Goal: Task Accomplishment & Management: Manage account settings

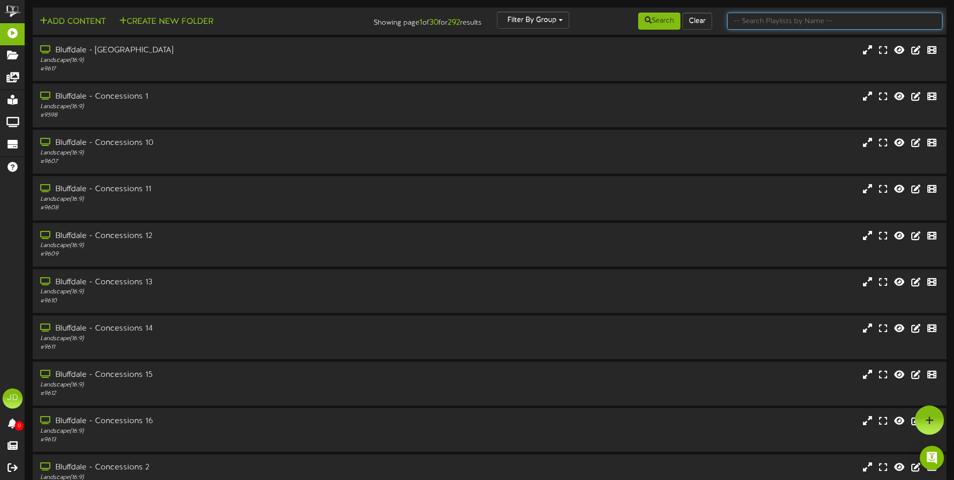
click at [833, 26] on input "text" at bounding box center [834, 21] width 215 height 17
type input "surprise"
click at [651, 16] on button "Search" at bounding box center [659, 21] width 42 height 17
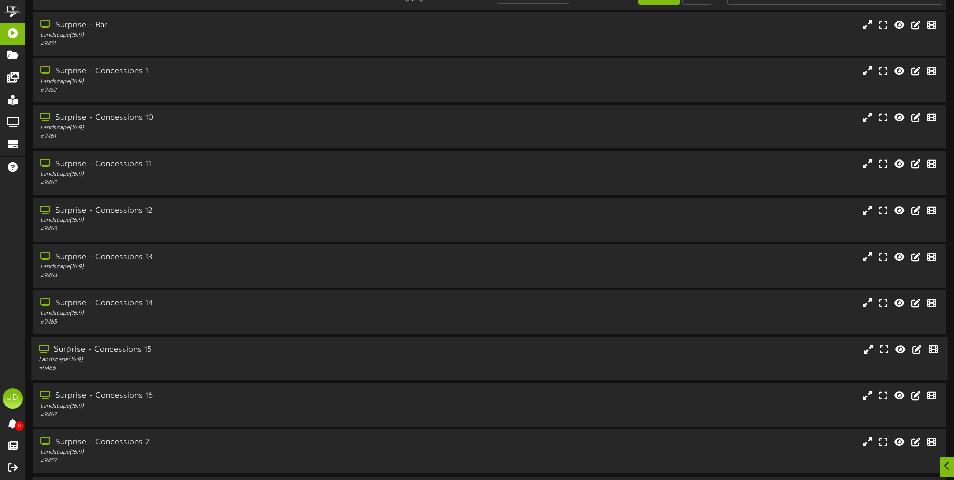
scroll to position [60, 0]
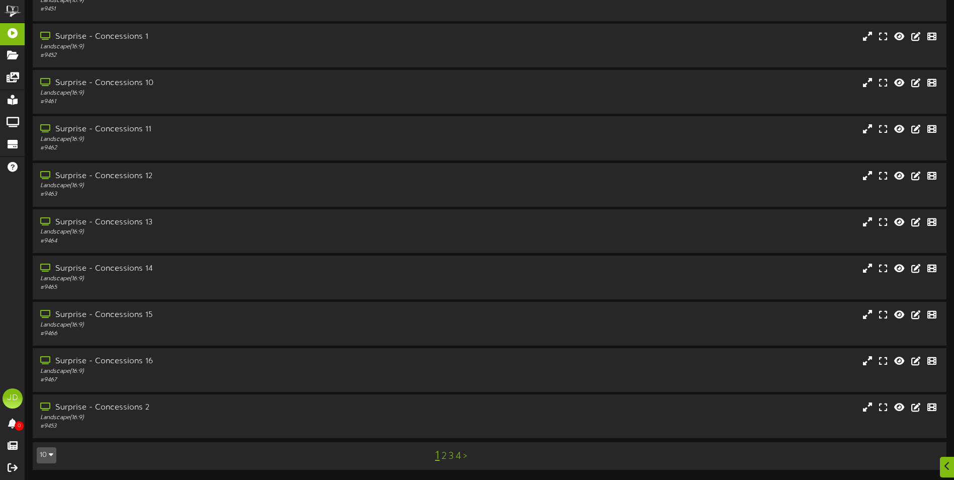
drag, startPoint x: 457, startPoint y: 466, endPoint x: 444, endPoint y: 454, distance: 18.5
click at [457, 466] on td "10 5 10 25 50 100 1 2 3 4 >" at bounding box center [490, 455] width 914 height 27
click at [448, 455] on div "1 2 3 4 >" at bounding box center [451, 455] width 230 height 19
click at [452, 456] on link "3" at bounding box center [451, 456] width 5 height 11
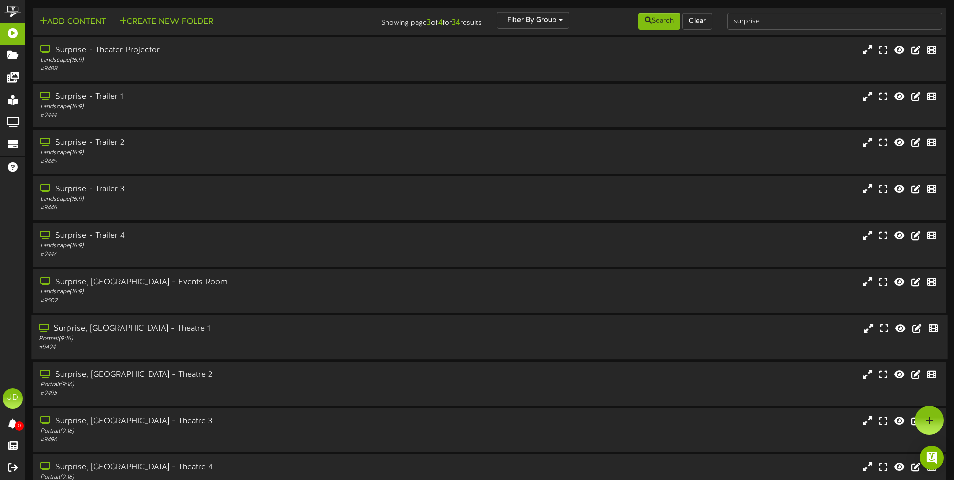
click at [253, 338] on div "Portrait ( 9:16 )" at bounding box center [222, 338] width 367 height 9
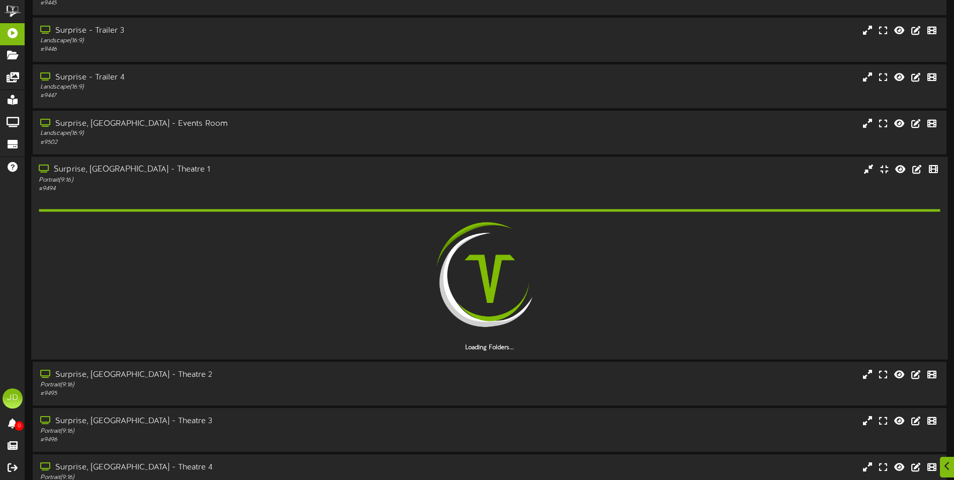
scroll to position [218, 0]
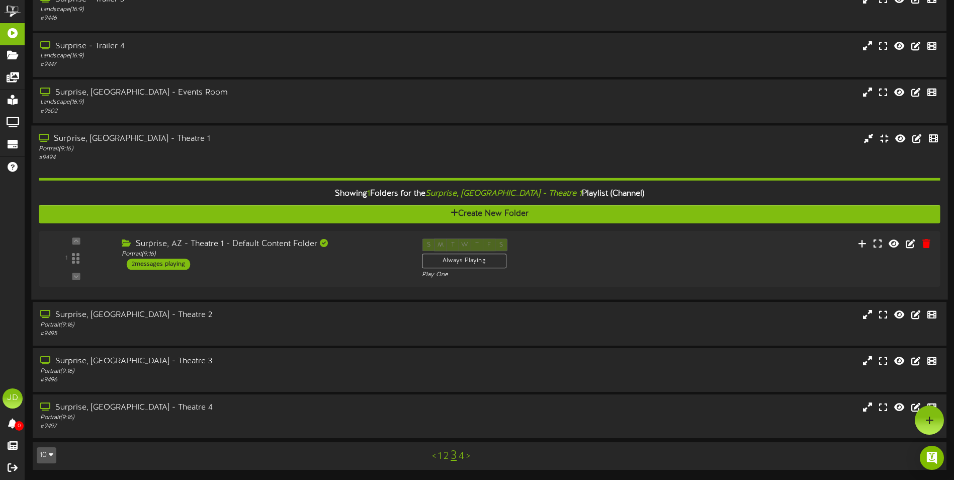
click at [365, 262] on div "Surprise, AZ - Theatre 1 - Default Content Folder Portrait ( 9:16 ) 2 messages …" at bounding box center [264, 253] width 300 height 31
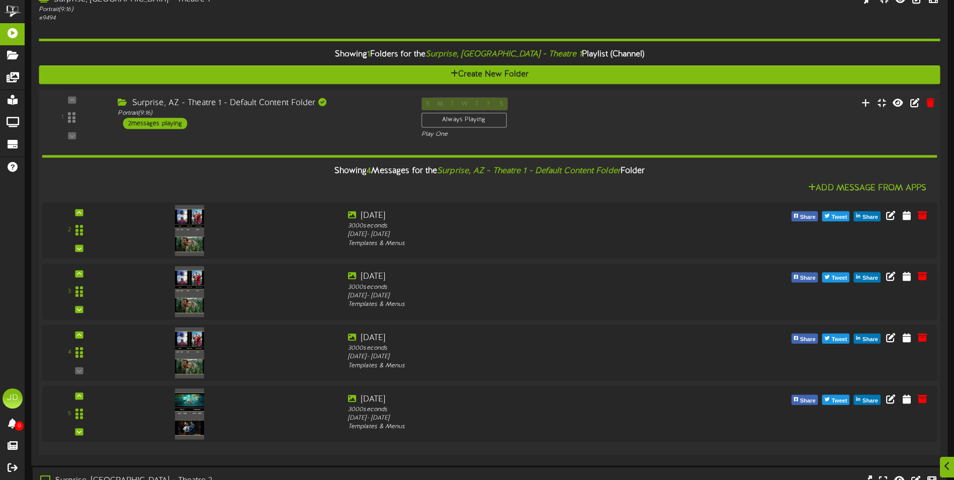
scroll to position [328, 0]
click at [926, 219] on icon at bounding box center [926, 214] width 11 height 11
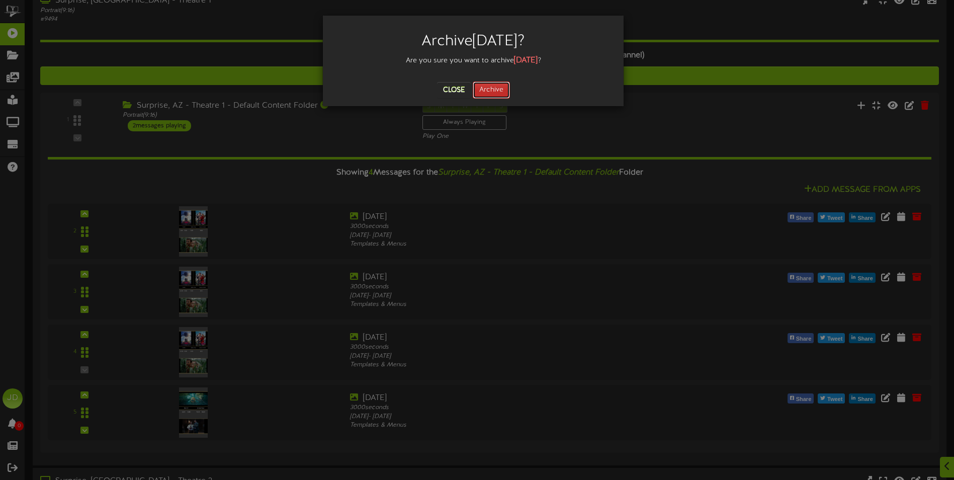
click at [486, 92] on button "Archive" at bounding box center [491, 89] width 37 height 17
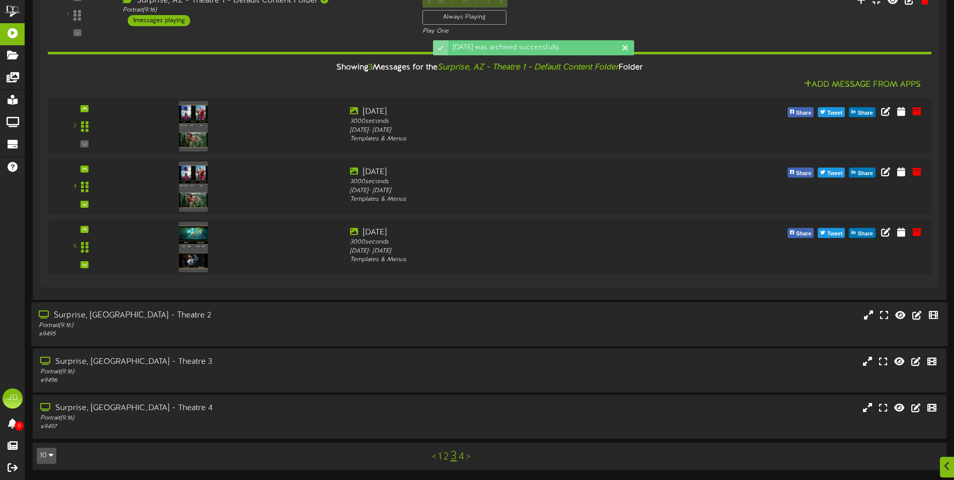
drag, startPoint x: 265, startPoint y: 307, endPoint x: 269, endPoint y: 313, distance: 7.7
click at [265, 307] on div "Surprise, [GEOGRAPHIC_DATA] - Theatre 2 Portrait ( 9:16 ) # 9495" at bounding box center [489, 324] width 916 height 44
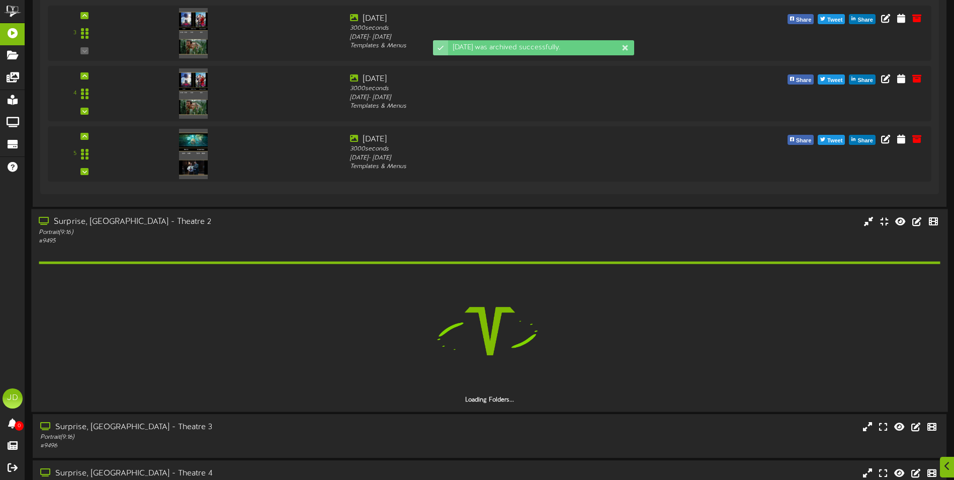
scroll to position [591, 0]
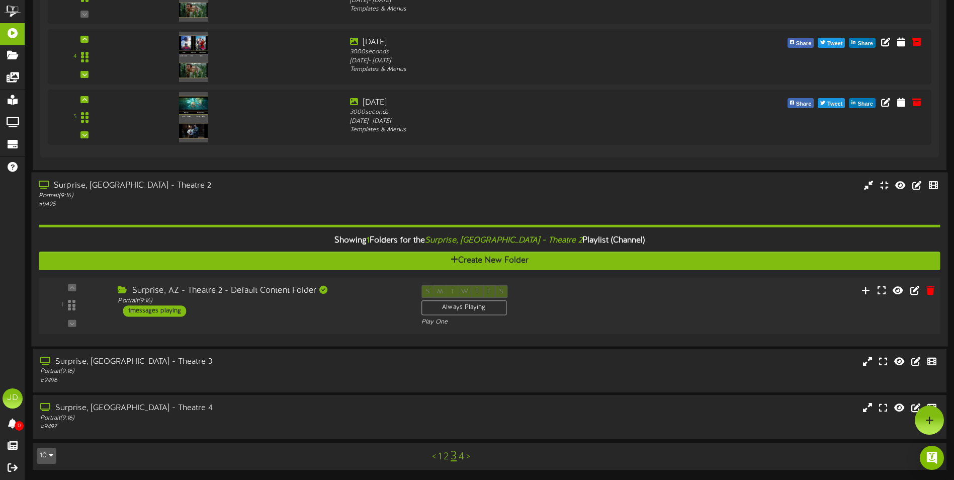
click at [355, 320] on div "1 ( 9:16" at bounding box center [489, 305] width 910 height 41
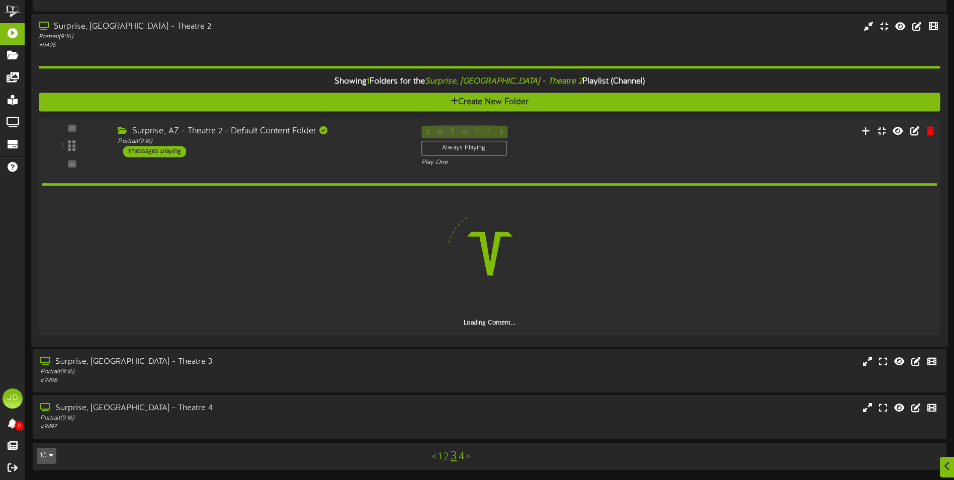
scroll to position [686, 0]
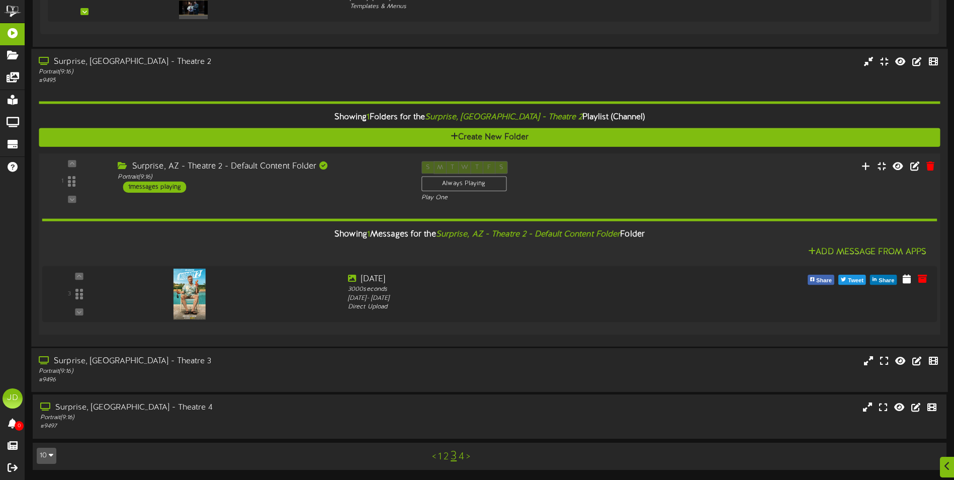
click at [382, 363] on div "Surprise, [GEOGRAPHIC_DATA] - Theatre 3" at bounding box center [222, 362] width 367 height 12
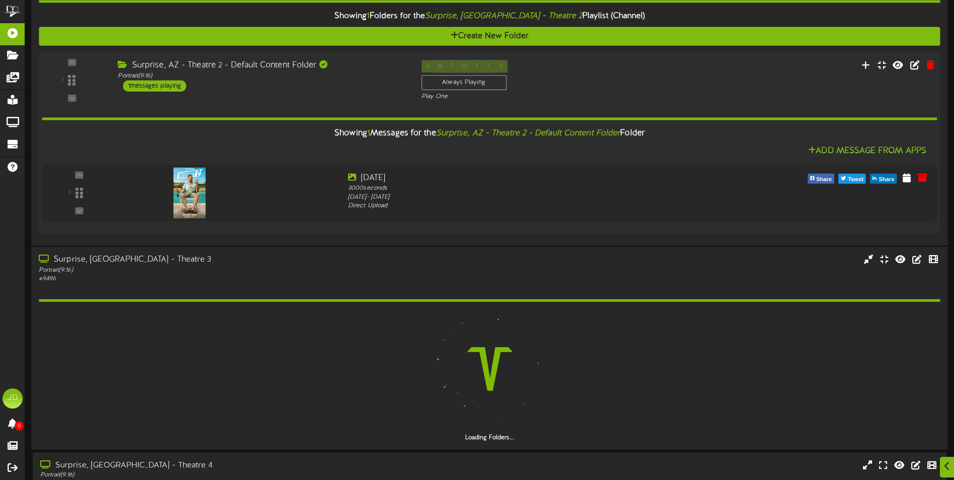
scroll to position [844, 0]
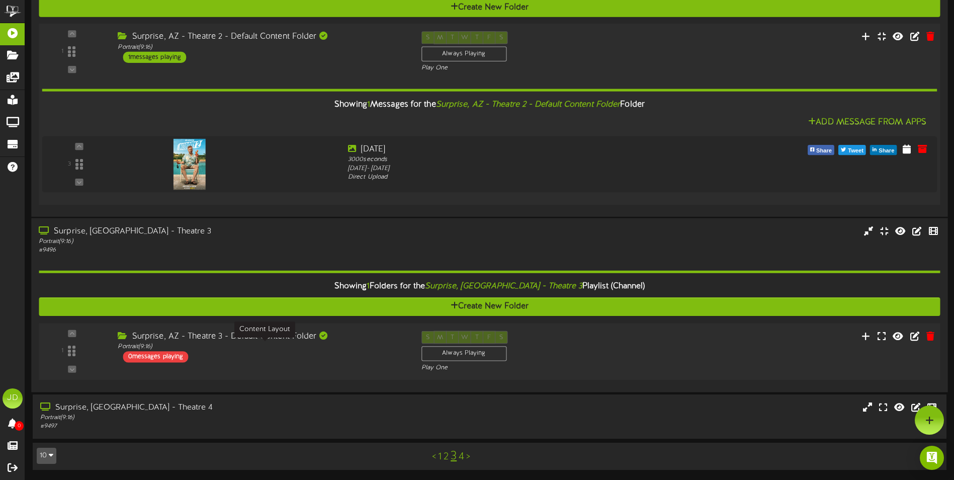
click at [366, 352] on div "Surprise, AZ - Theatre 3 - Default Content Folder Portrait ( 9:16 ) 0 messages …" at bounding box center [261, 347] width 303 height 32
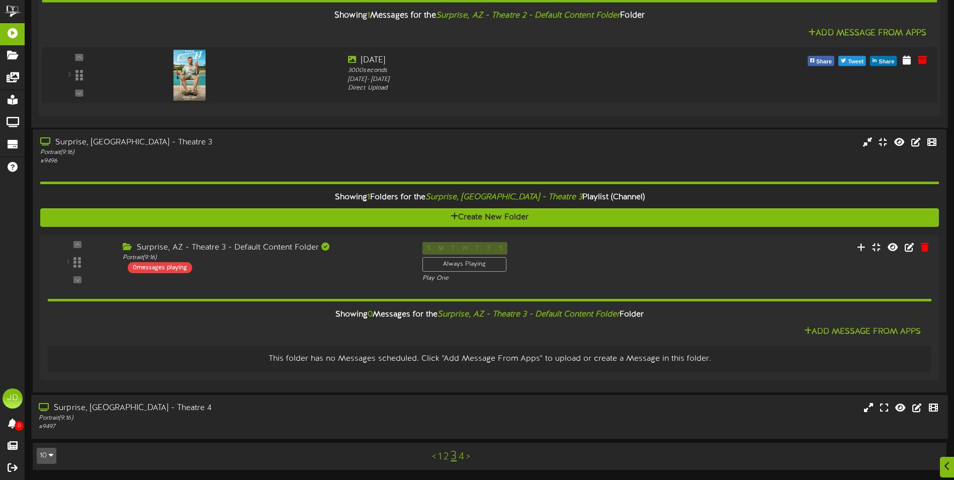
click at [301, 409] on div "Surprise, [GEOGRAPHIC_DATA] - Theatre 4" at bounding box center [222, 408] width 367 height 12
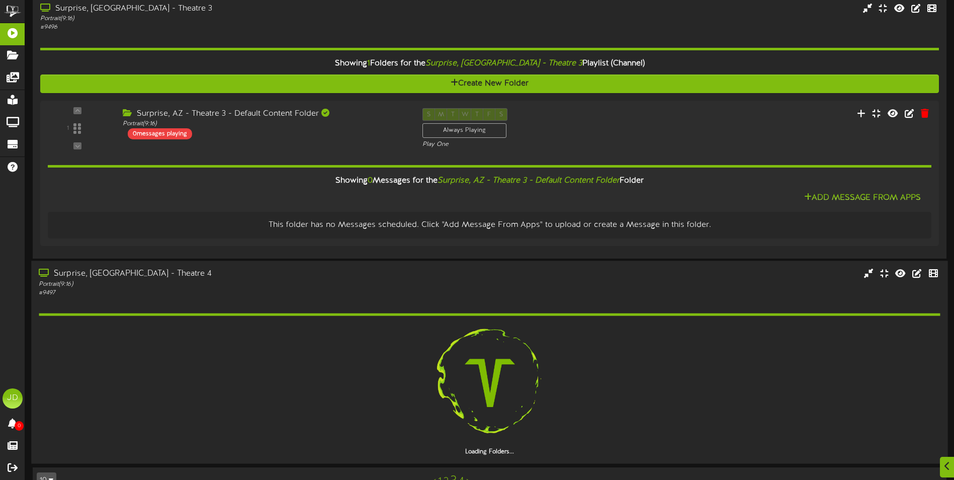
scroll to position [1063, 0]
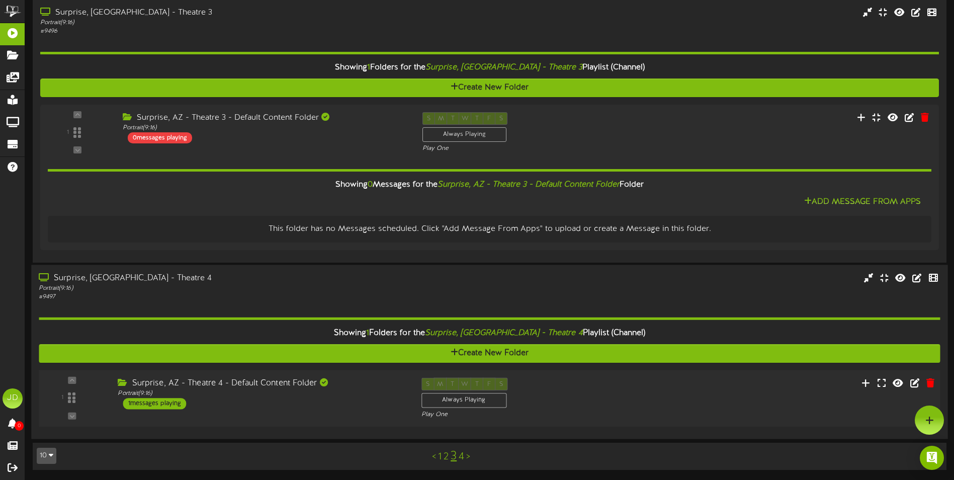
click at [352, 404] on div "Surprise, AZ - Theatre 4 - Default Content Folder Portrait ( 9:16 ) 1 messages …" at bounding box center [261, 393] width 303 height 32
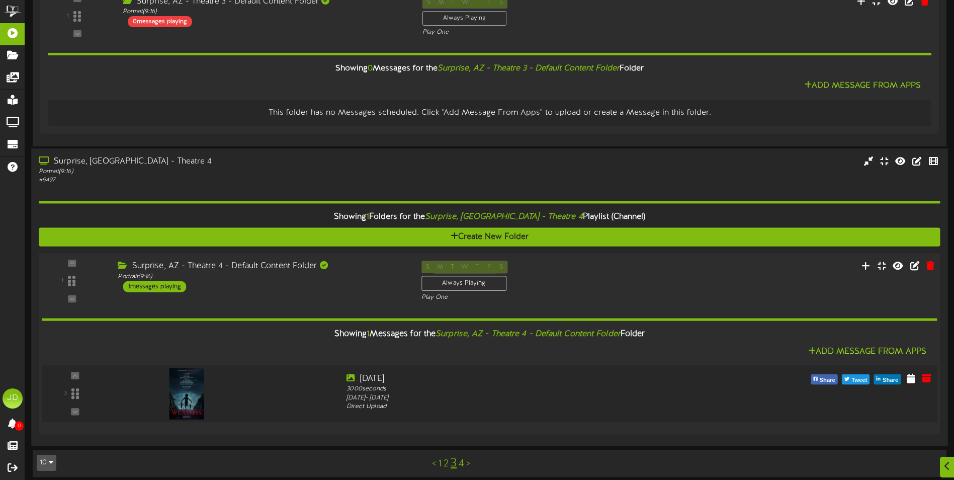
scroll to position [1158, 0]
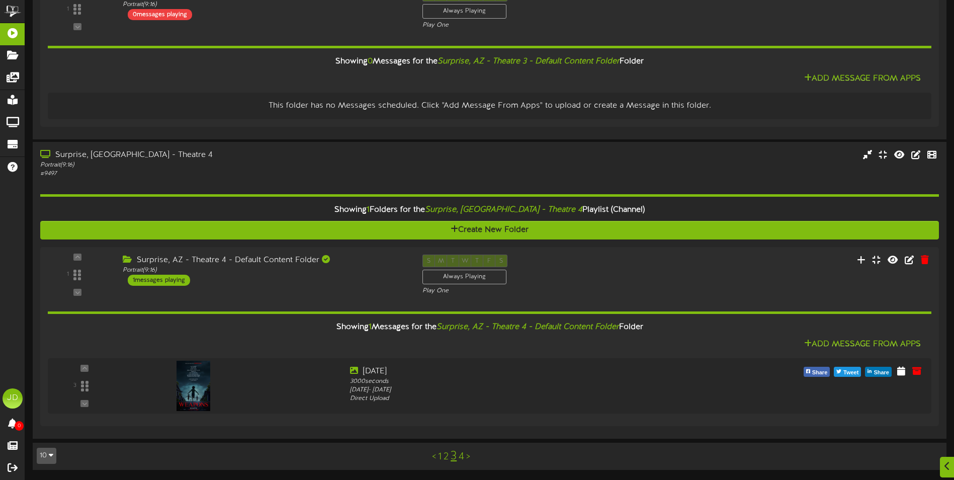
click at [463, 462] on link "4" at bounding box center [462, 456] width 6 height 11
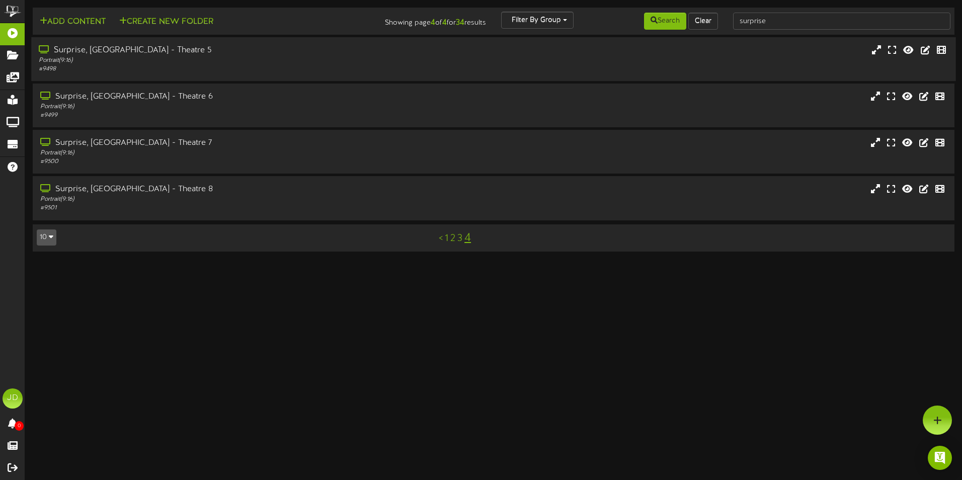
click at [181, 74] on div "Surprise, [GEOGRAPHIC_DATA] - Theatre 5 Portrait ( 9:16 ) # 9498" at bounding box center [493, 59] width 924 height 44
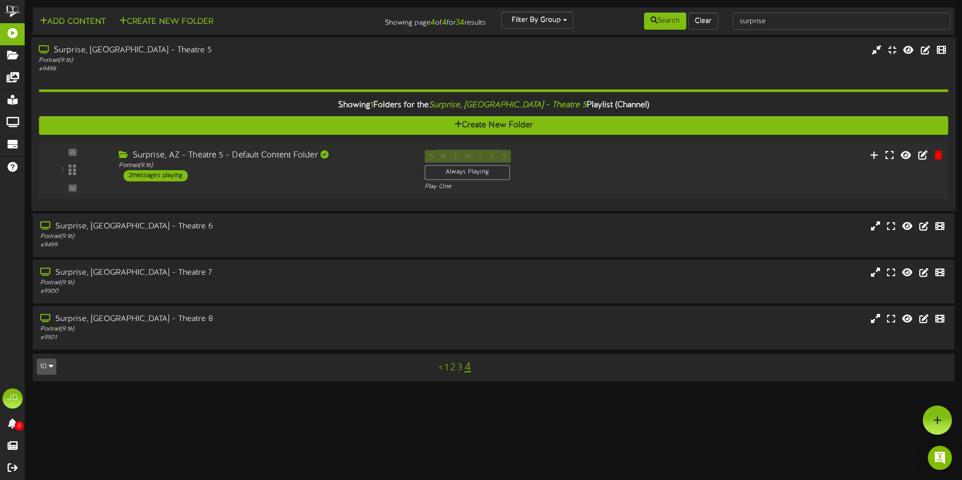
click at [345, 176] on div "Surprise, AZ - Theatre 5 - Default Content Folder Portrait ( 9:16 ) 2 messages …" at bounding box center [264, 166] width 306 height 32
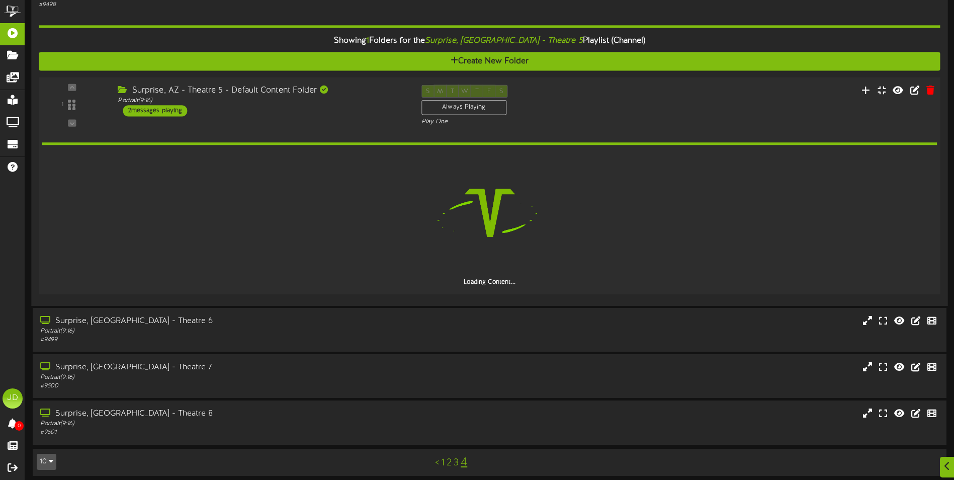
scroll to position [70, 0]
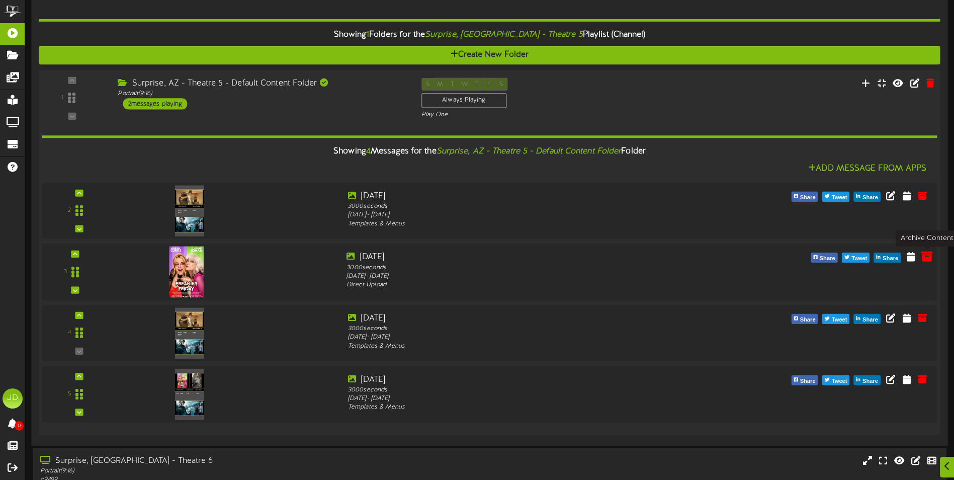
click at [927, 257] on icon at bounding box center [926, 255] width 11 height 11
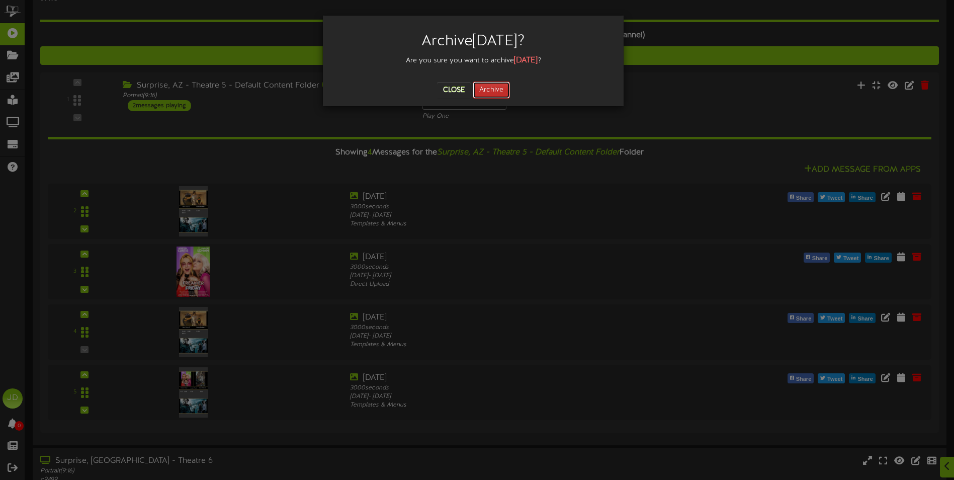
click at [497, 88] on button "Archive" at bounding box center [491, 89] width 37 height 17
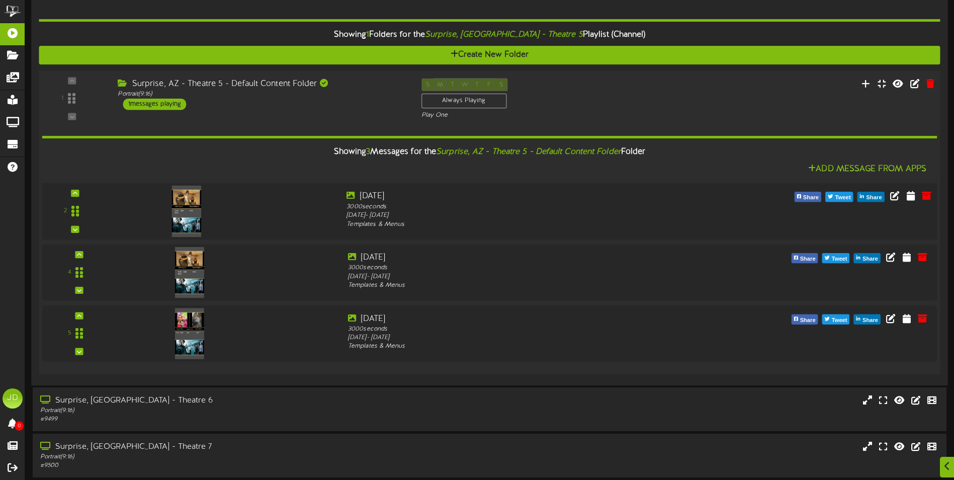
click at [190, 201] on img at bounding box center [186, 211] width 29 height 51
